Goal: Communication & Community: Participate in discussion

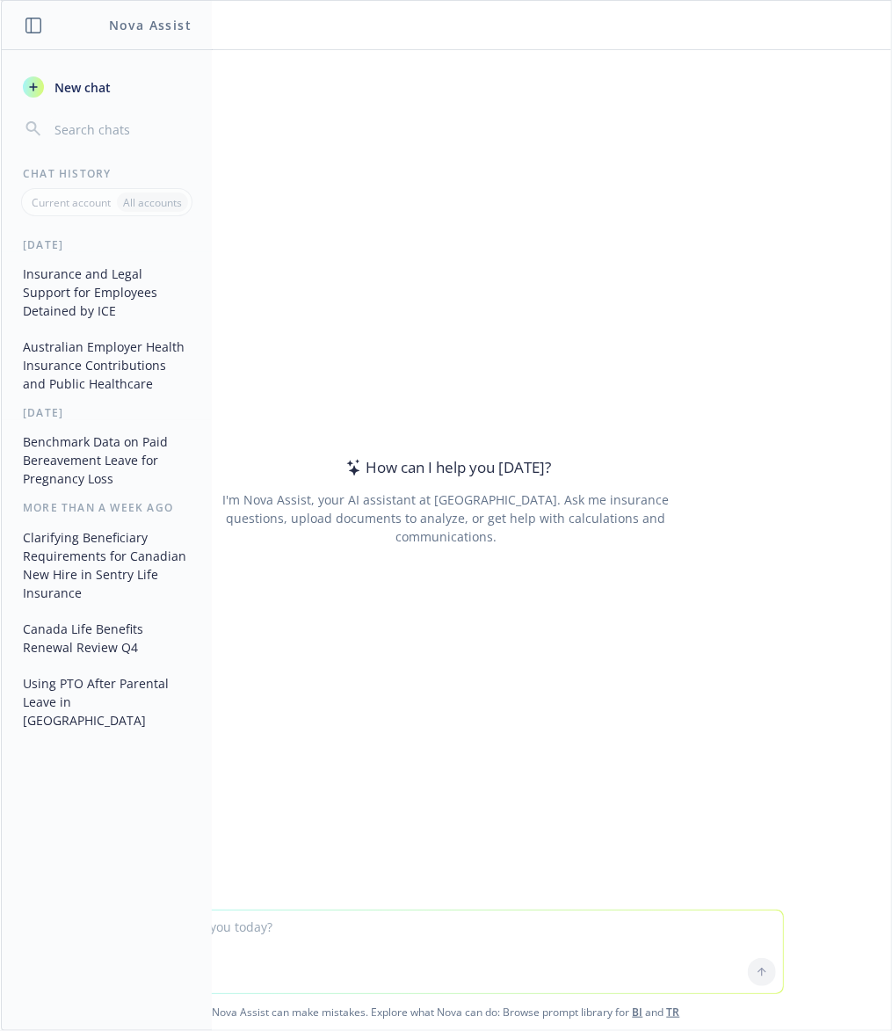
click at [364, 952] on textarea at bounding box center [447, 952] width 674 height 83
